Goal: Information Seeking & Learning: Learn about a topic

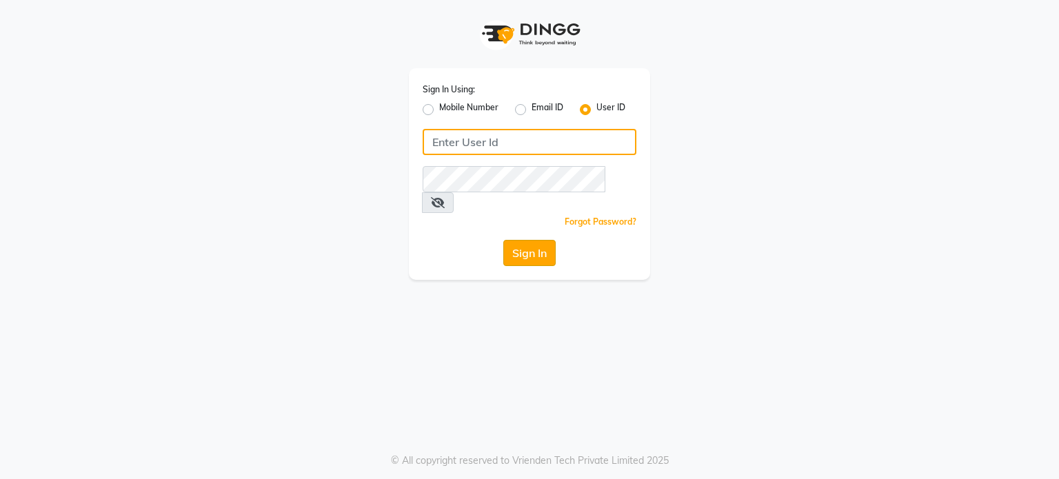
type input "e1780-11"
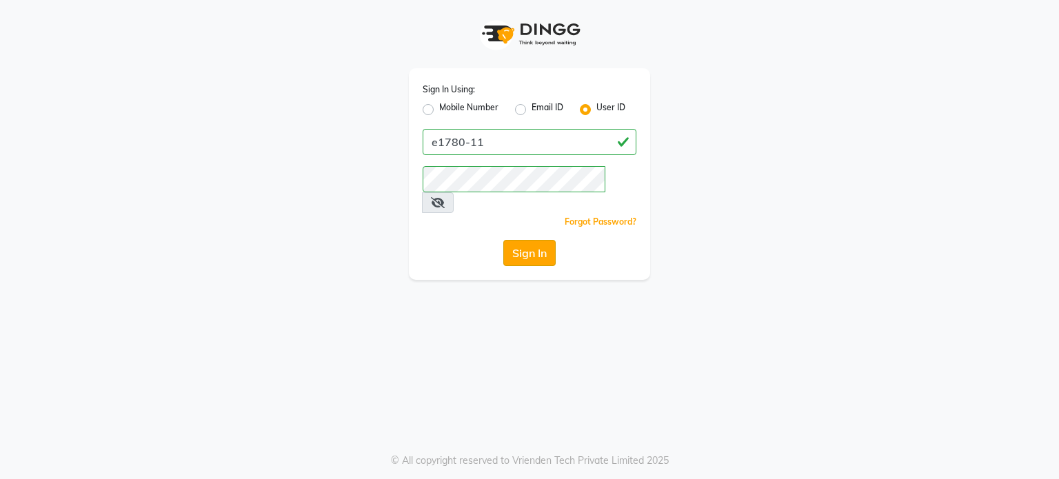
click at [516, 240] on button "Sign In" at bounding box center [529, 253] width 52 height 26
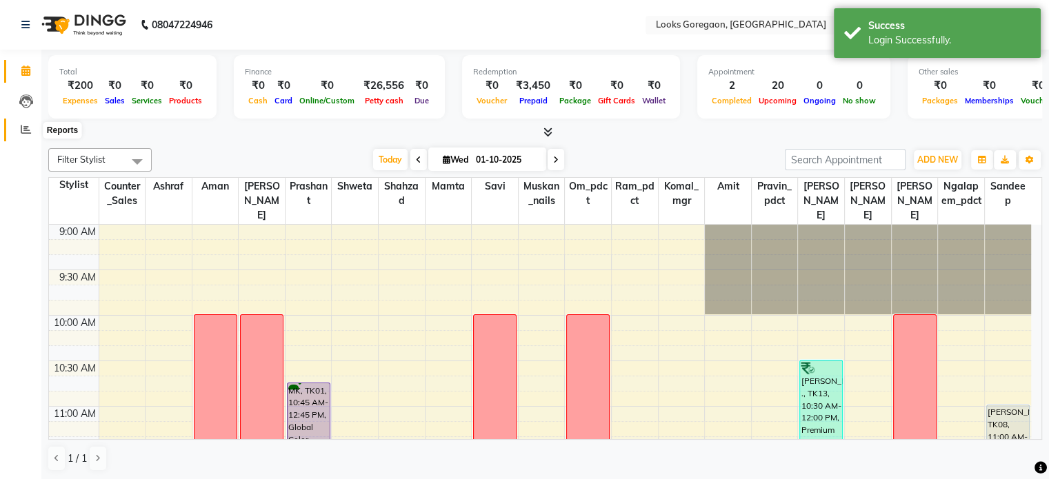
click at [26, 134] on icon at bounding box center [26, 129] width 10 height 10
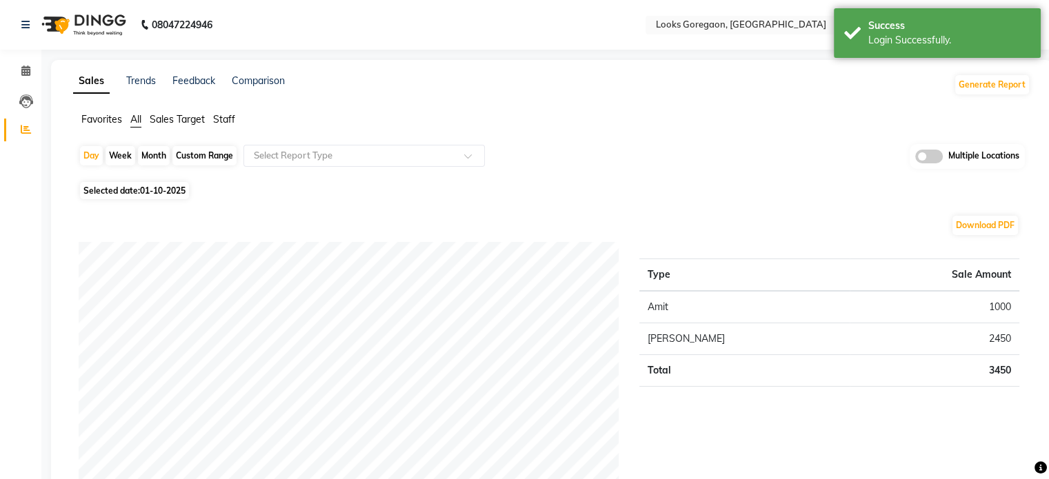
click at [222, 121] on span "Staff" at bounding box center [224, 119] width 22 height 12
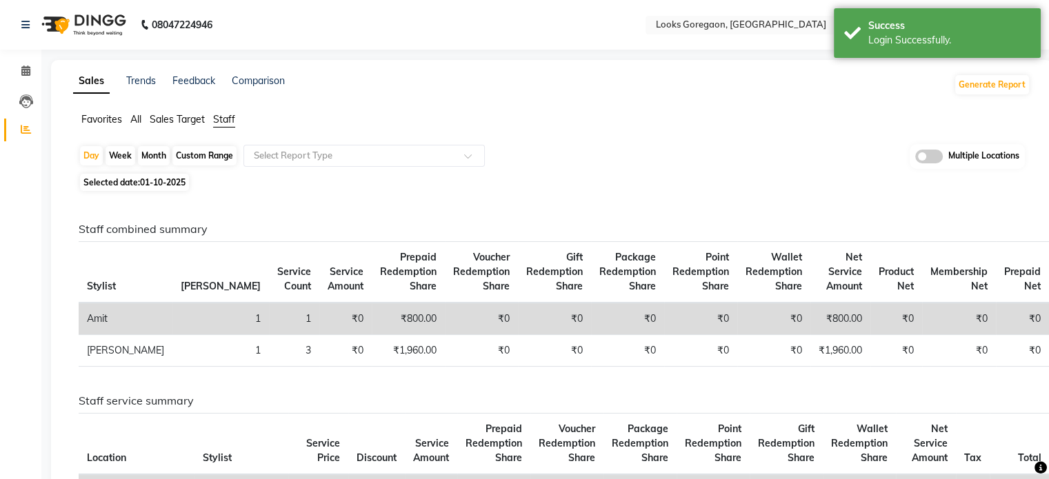
click at [152, 154] on div "Month" at bounding box center [154, 155] width 32 height 19
select select "10"
select select "2025"
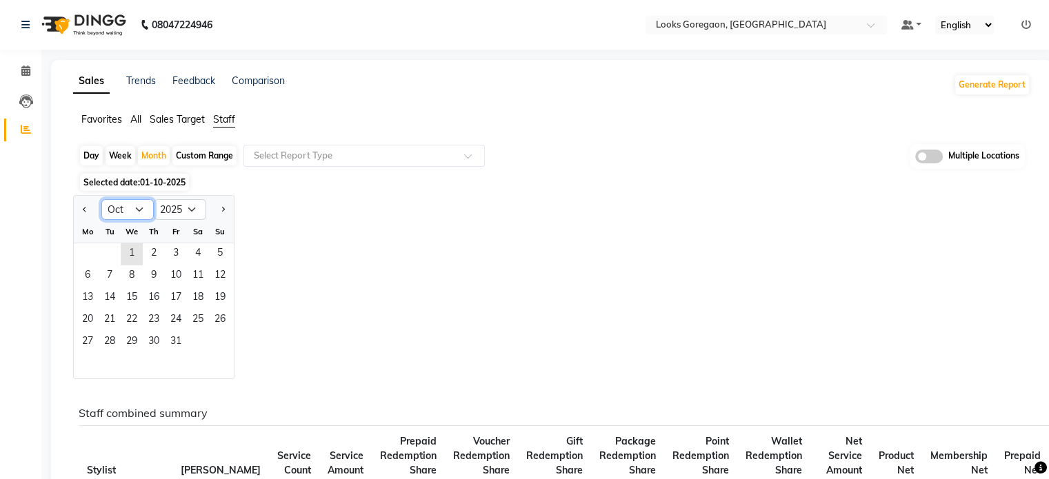
click at [120, 211] on select "Jan Feb Mar Apr May Jun [DATE] Aug Sep Oct Nov Dec" at bounding box center [127, 209] width 52 height 21
select select "9"
click at [101, 199] on select "Jan Feb Mar Apr May Jun [DATE] Aug Sep Oct Nov Dec" at bounding box center [127, 209] width 52 height 21
click at [88, 259] on span "1" at bounding box center [88, 254] width 22 height 22
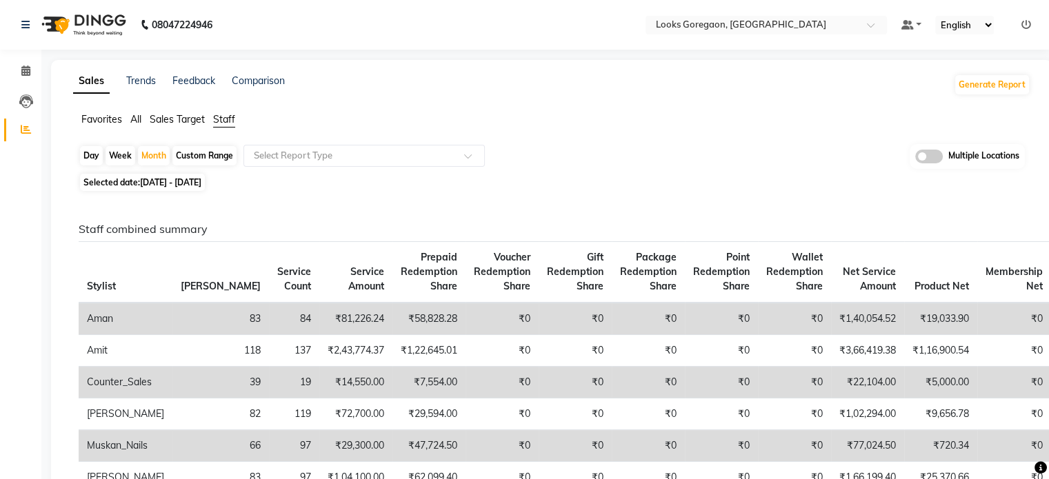
click at [685, 322] on td "₹0" at bounding box center [721, 319] width 73 height 32
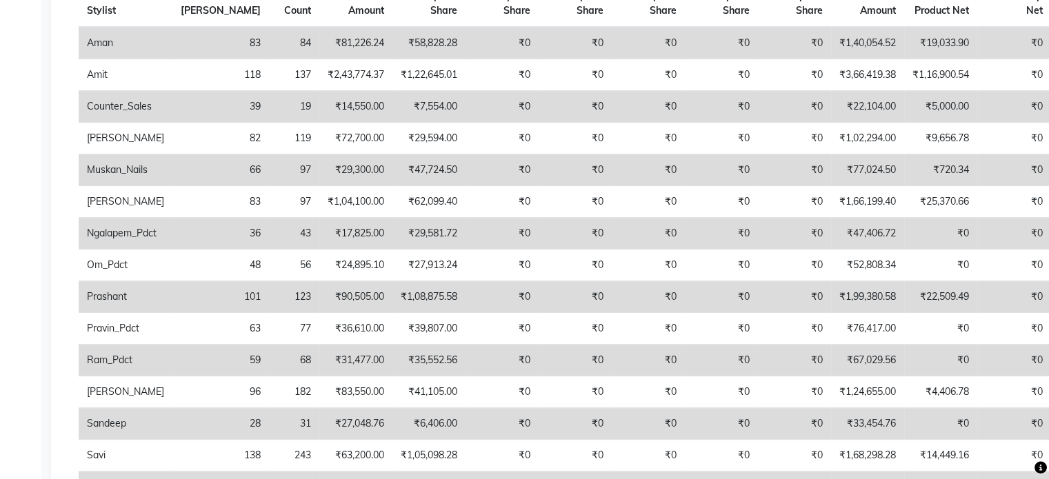
scroll to position [248, 0]
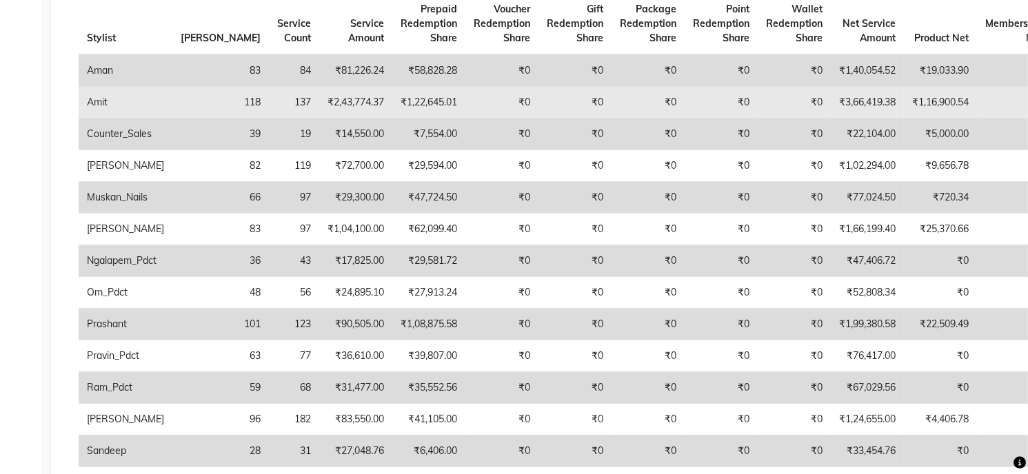
click at [546, 87] on td "₹0" at bounding box center [575, 103] width 73 height 32
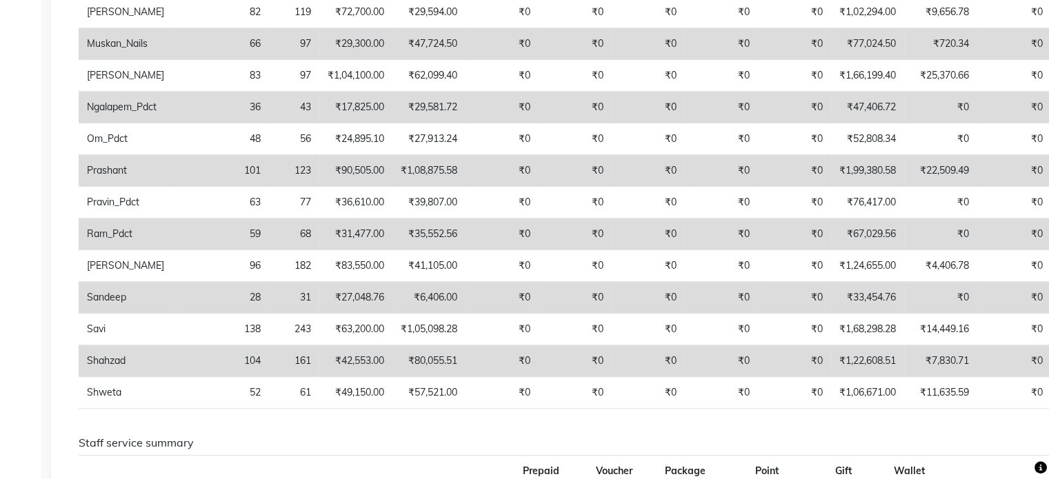
scroll to position [0, 0]
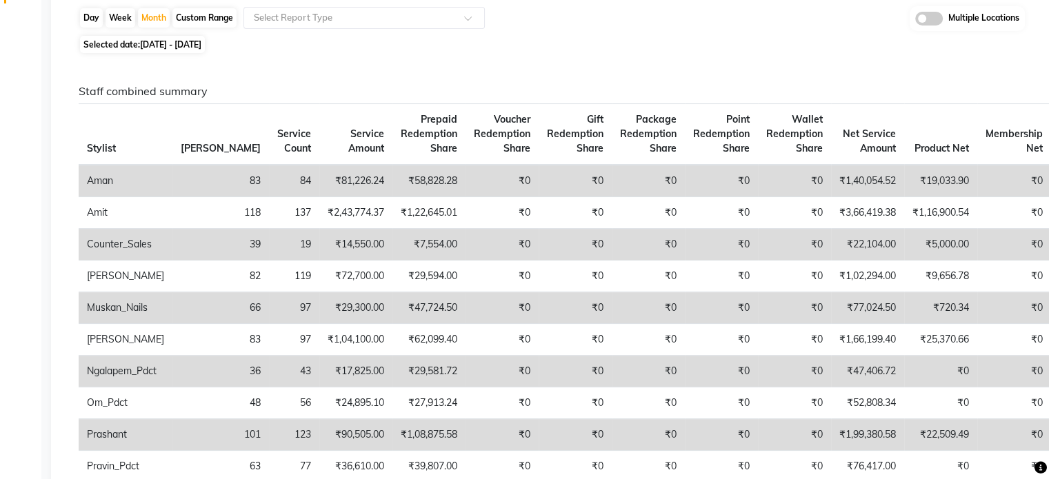
scroll to position [166, 0]
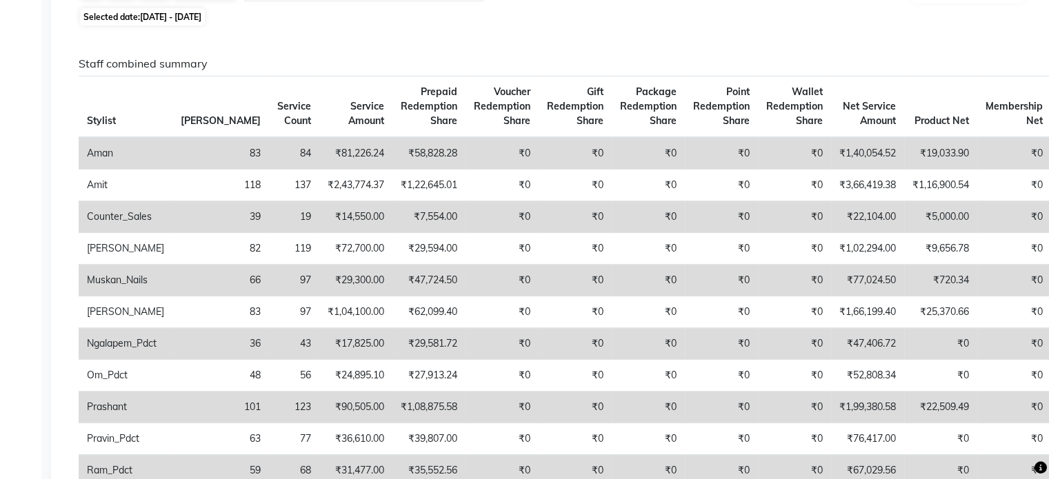
copy span "Prepaid Net"
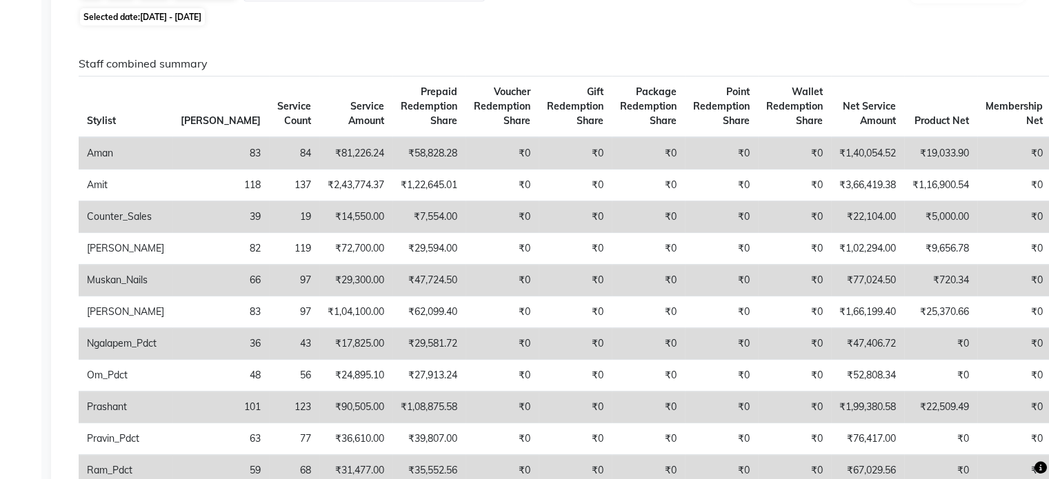
click at [977, 281] on td "₹0" at bounding box center [1014, 281] width 74 height 32
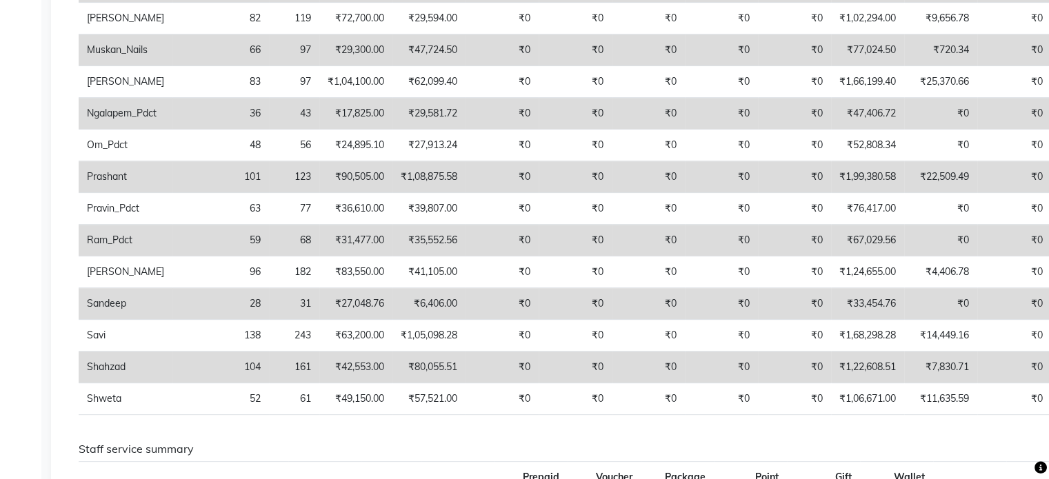
scroll to position [414, 0]
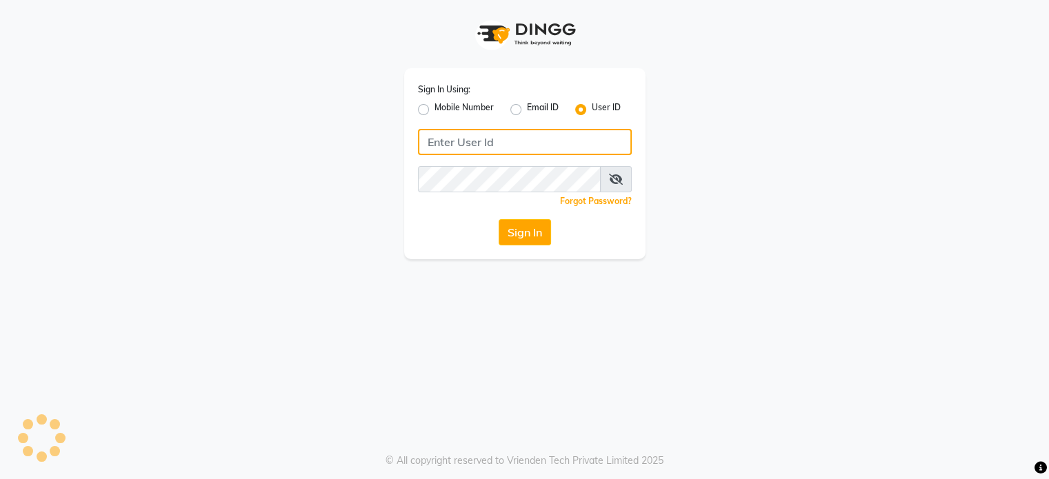
type input "e1780-11"
